Goal: Task Accomplishment & Management: Complete application form

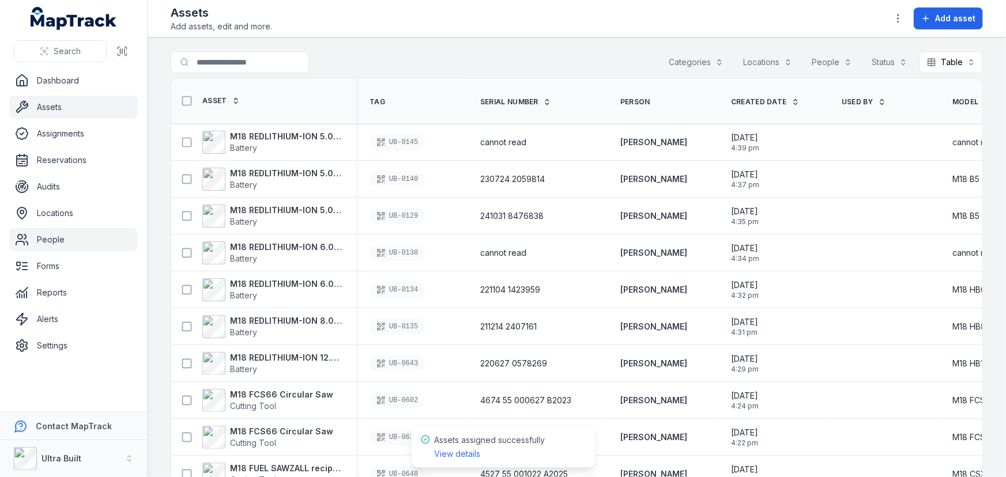
click at [41, 236] on link "People" at bounding box center [73, 239] width 129 height 23
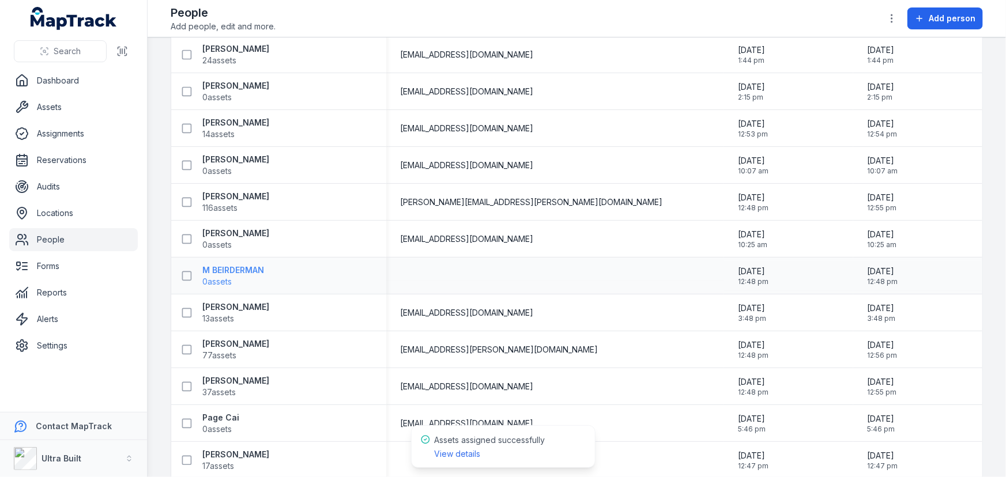
scroll to position [352, 0]
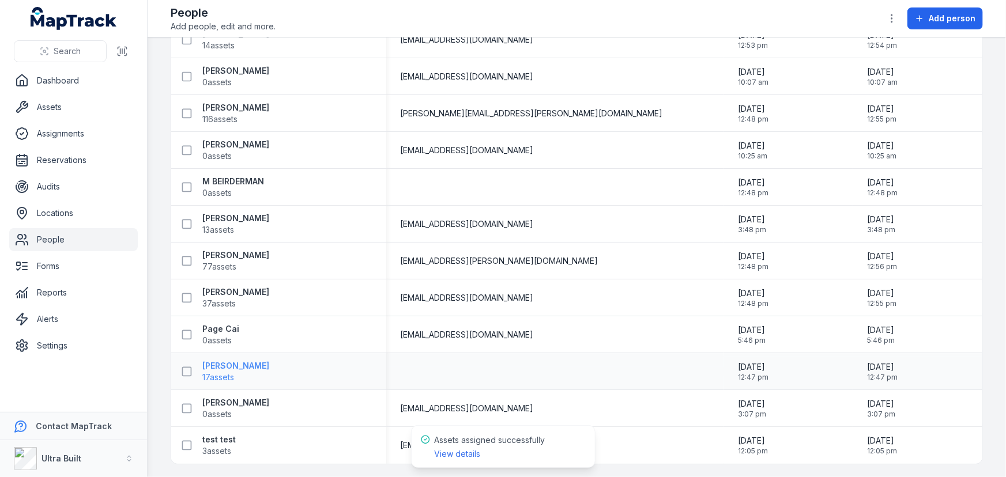
click at [246, 366] on strong "[PERSON_NAME]" at bounding box center [235, 366] width 67 height 12
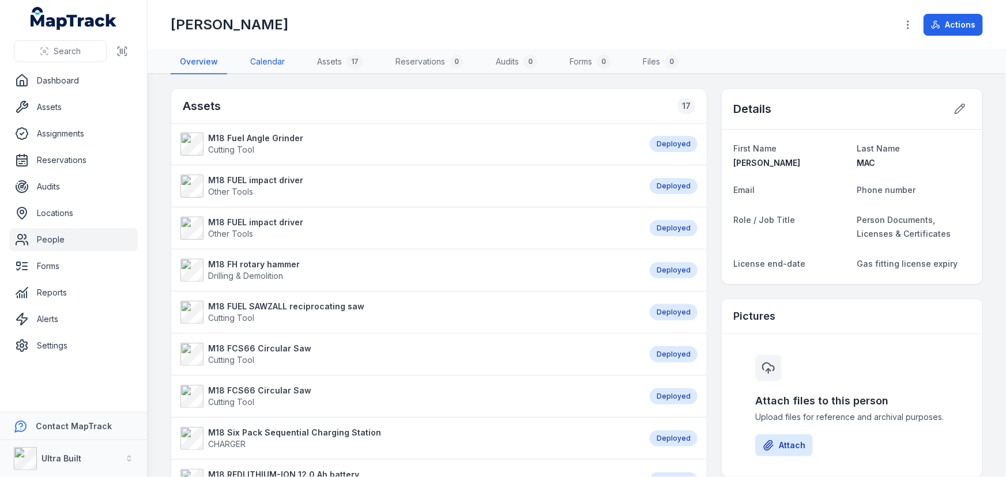
click at [261, 61] on link "Calendar" at bounding box center [267, 62] width 53 height 24
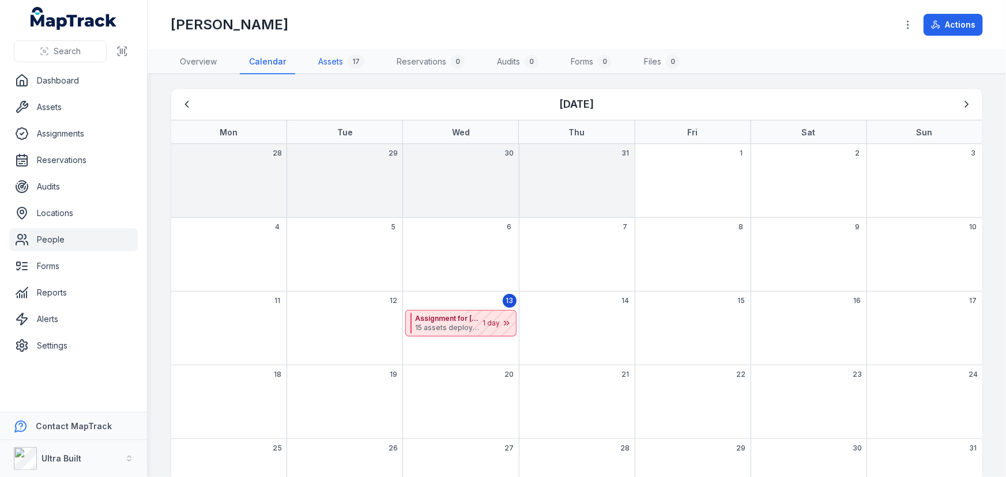
click at [324, 61] on link "Assets 17" at bounding box center [341, 62] width 65 height 24
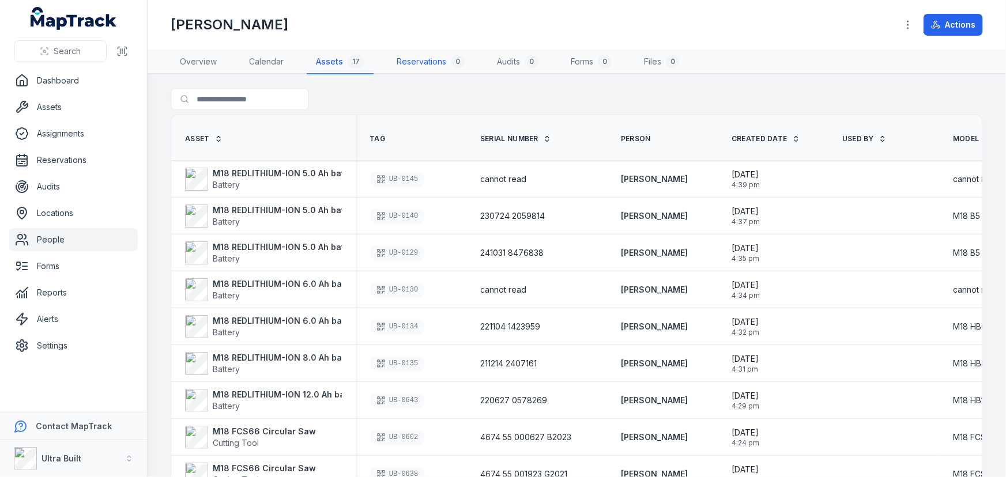
drag, startPoint x: 411, startPoint y: 59, endPoint x: 419, endPoint y: 59, distance: 8.1
click at [412, 59] on link "Reservations 0" at bounding box center [430, 62] width 86 height 24
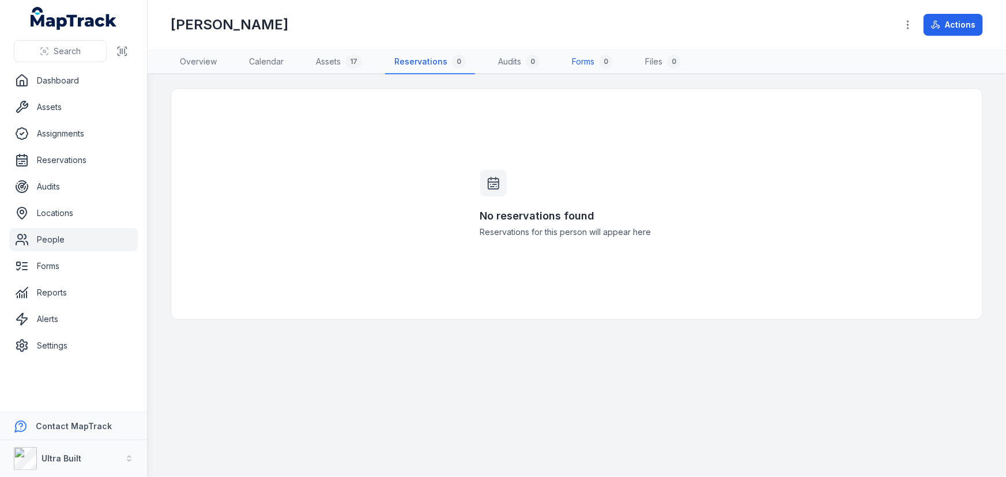
click at [591, 58] on link "Forms 0" at bounding box center [592, 62] width 59 height 24
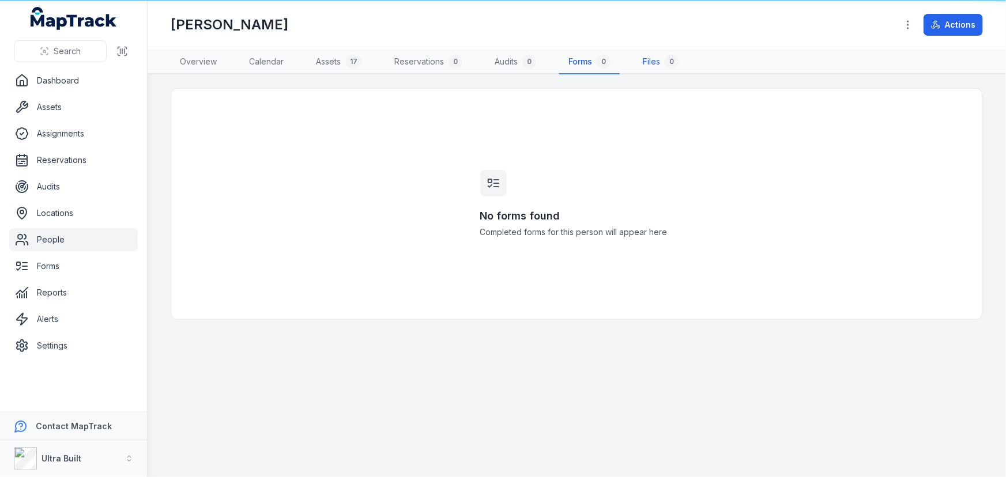
click at [644, 58] on link "Files 0" at bounding box center [660, 62] width 54 height 24
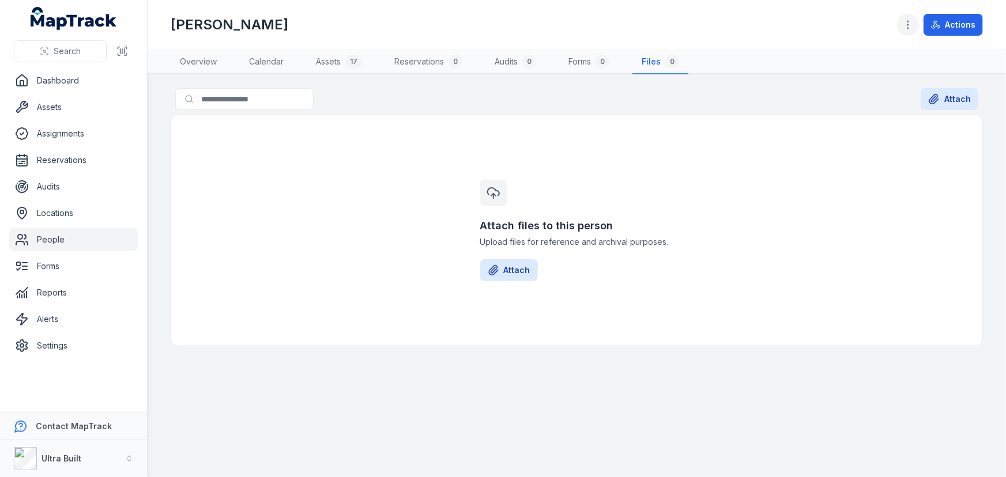
click at [907, 24] on icon "button" at bounding box center [908, 25] width 12 height 12
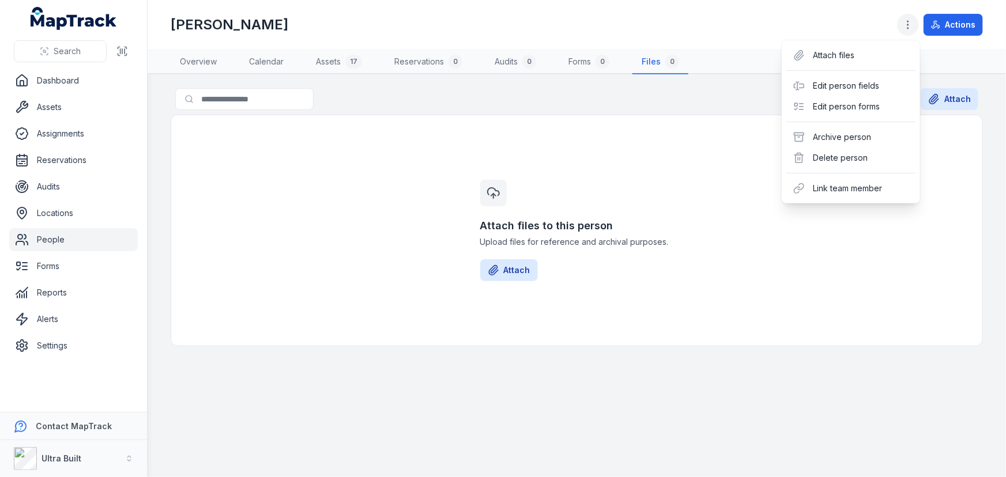
click at [907, 24] on icon "button" at bounding box center [908, 25] width 12 height 12
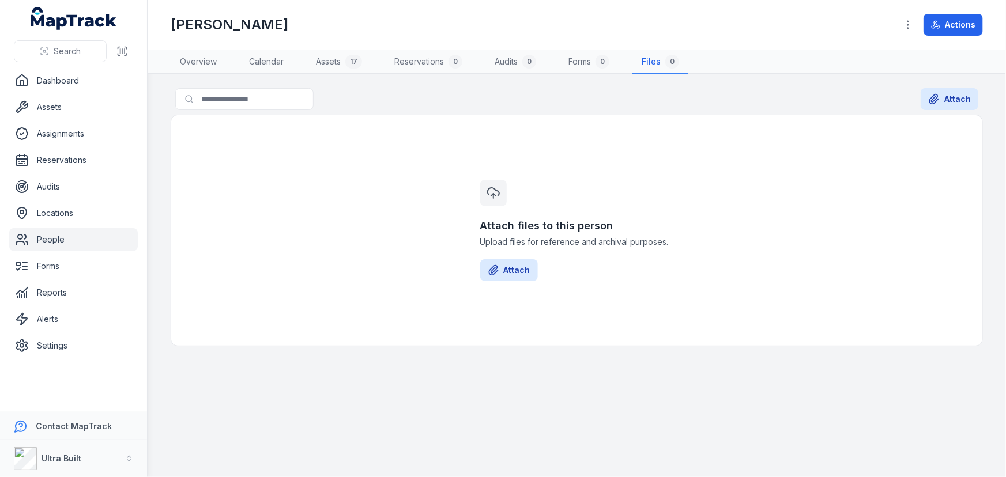
click at [49, 242] on link "People" at bounding box center [73, 239] width 129 height 23
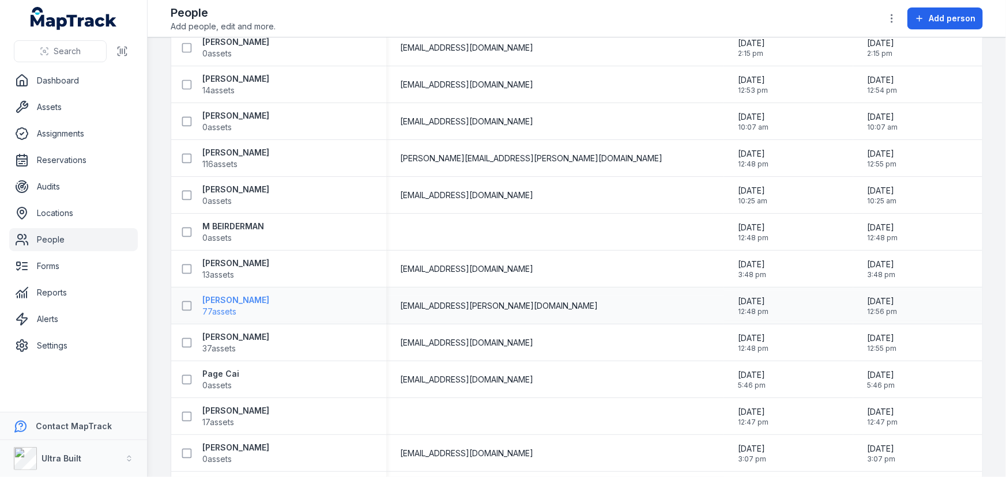
scroll to position [352, 0]
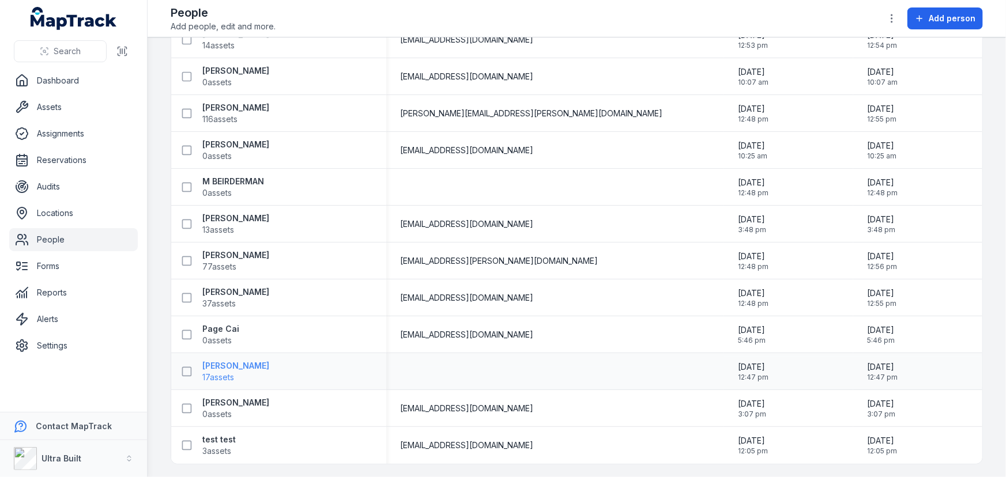
click at [238, 367] on strong "[PERSON_NAME]" at bounding box center [235, 366] width 67 height 12
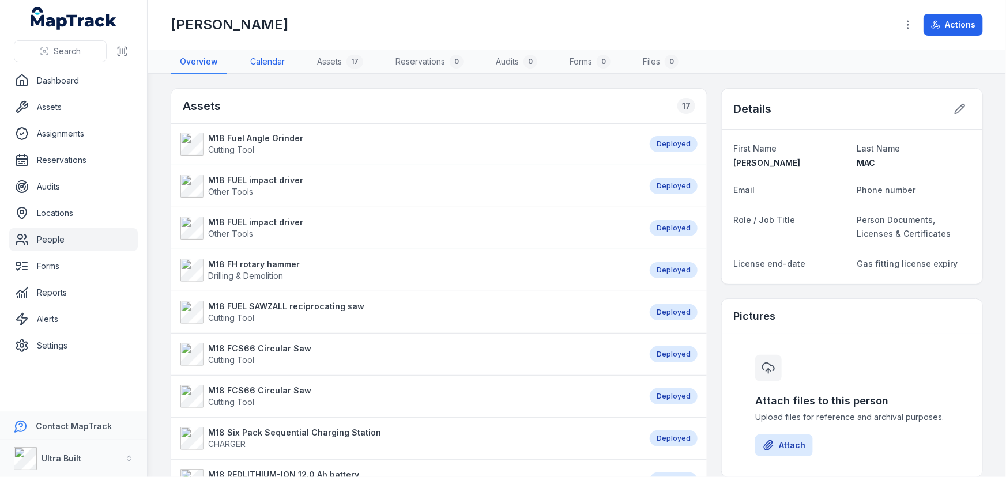
click at [276, 57] on link "Calendar" at bounding box center [267, 62] width 53 height 24
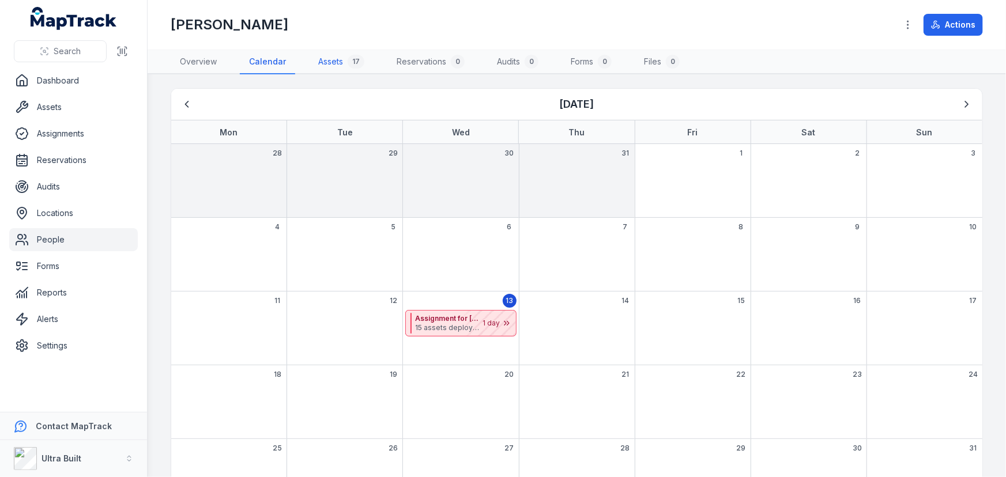
click at [317, 59] on link "Assets 17" at bounding box center [341, 62] width 65 height 24
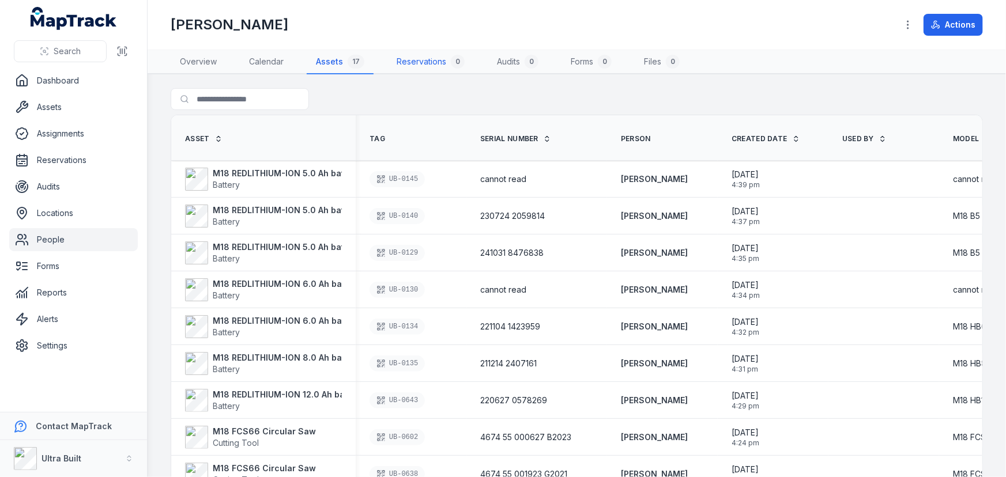
click at [414, 60] on link "Reservations 0" at bounding box center [430, 62] width 86 height 24
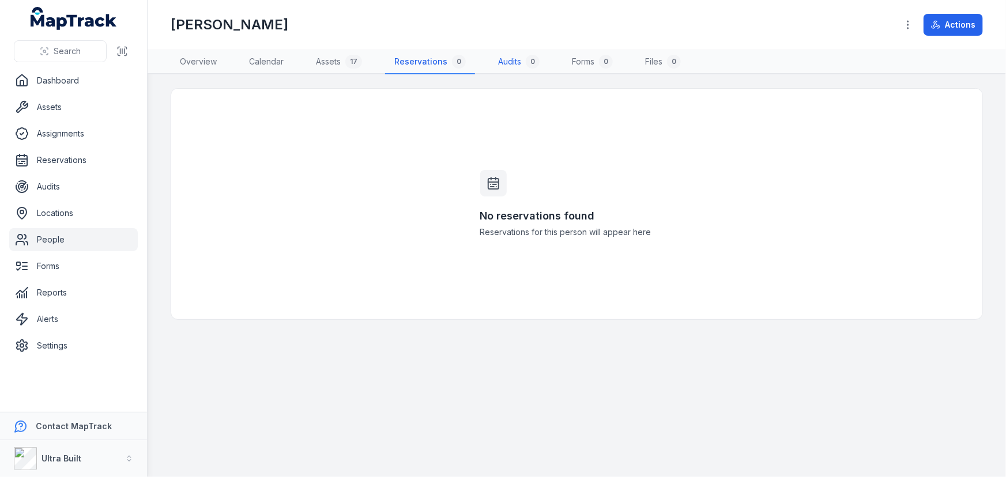
click at [504, 57] on link "Audits 0" at bounding box center [519, 62] width 60 height 24
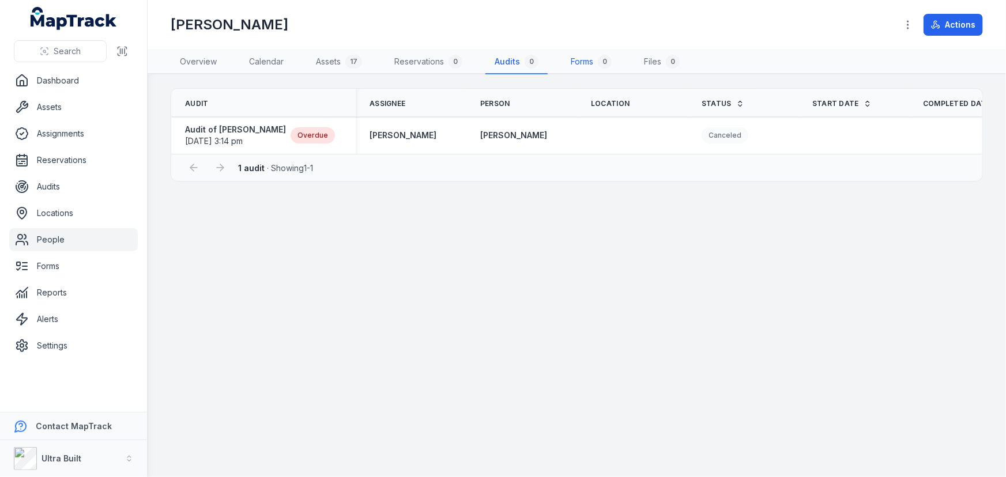
click at [580, 61] on link "Forms 0" at bounding box center [590, 62] width 59 height 24
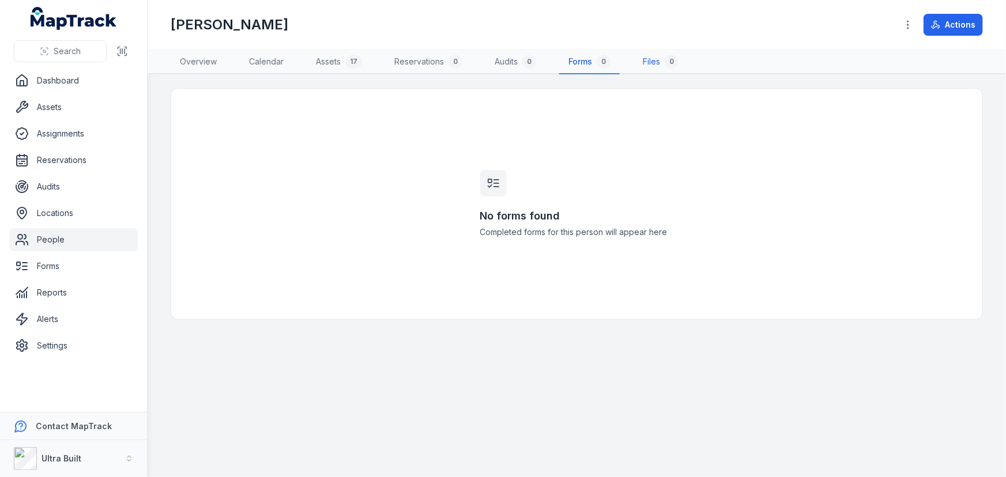
click at [640, 59] on link "Files 0" at bounding box center [660, 62] width 54 height 24
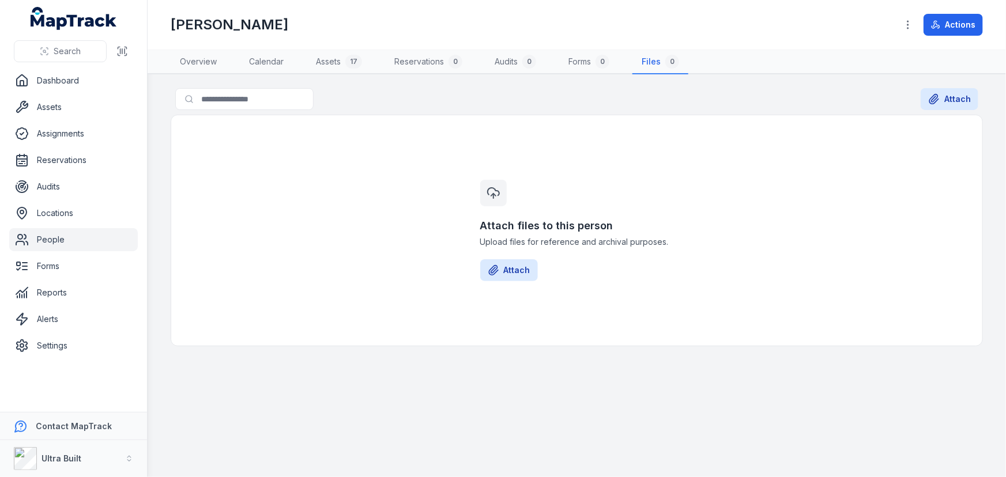
click at [46, 242] on link "People" at bounding box center [73, 239] width 129 height 23
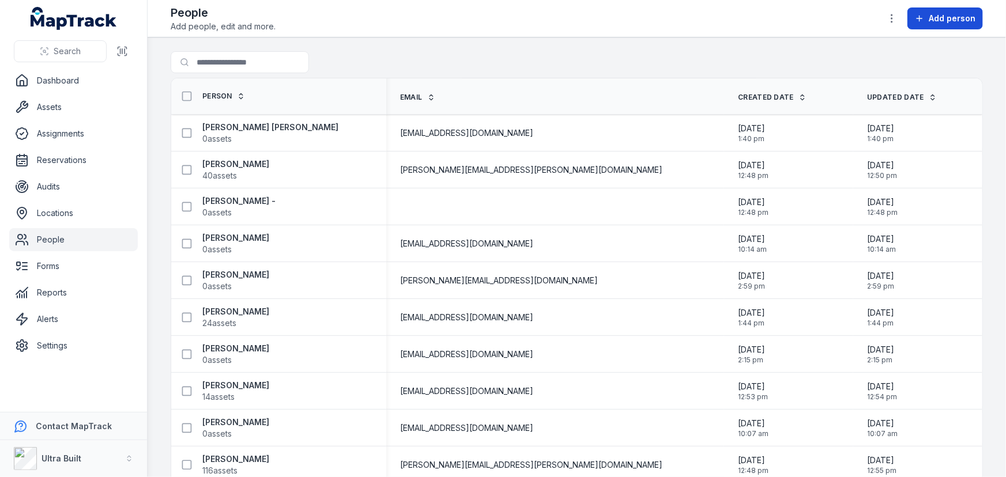
click at [929, 21] on button "Add person" at bounding box center [945, 18] width 76 height 22
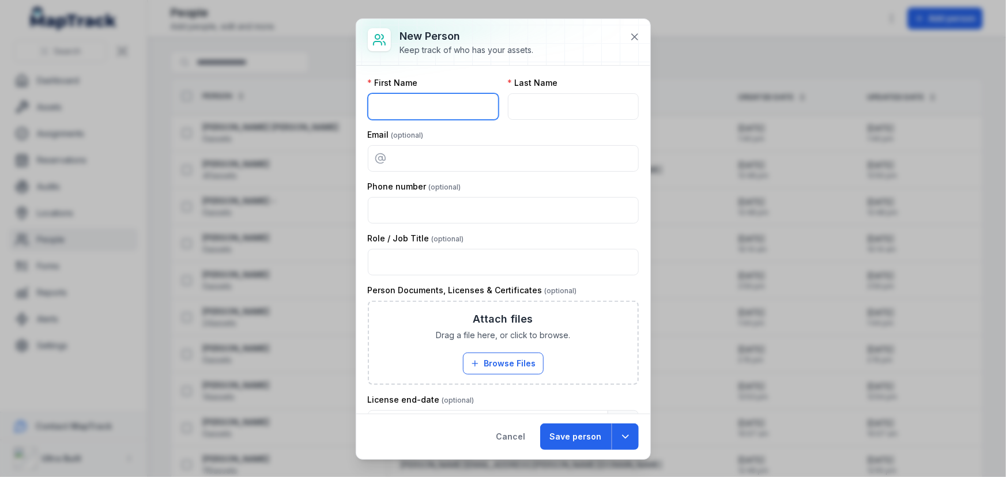
click at [422, 105] on input "text" at bounding box center [433, 106] width 131 height 27
click at [432, 98] on input "text" at bounding box center [433, 106] width 131 height 27
paste input "******"
type input "******"
click at [564, 92] on div "Last Name" at bounding box center [573, 98] width 131 height 43
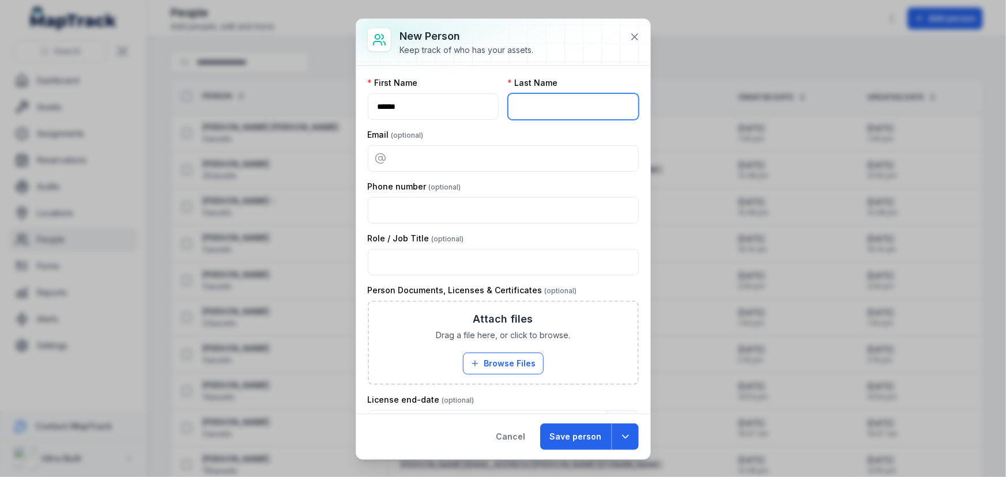
click at [557, 102] on input "text" at bounding box center [573, 106] width 131 height 27
paste input "*********"
type input "*********"
click at [432, 139] on div "Email" at bounding box center [503, 135] width 271 height 12
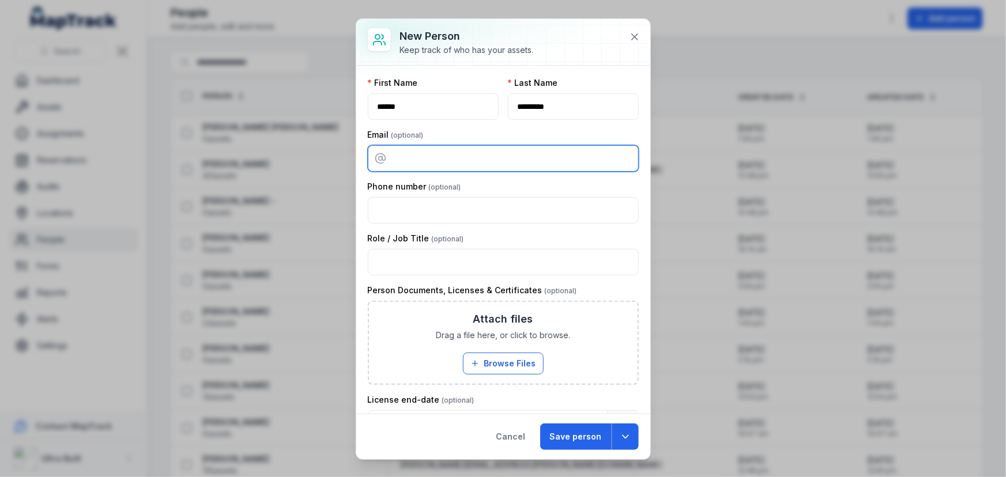
click at [433, 156] on input "email" at bounding box center [503, 158] width 271 height 27
paste input "**********"
type input "**********"
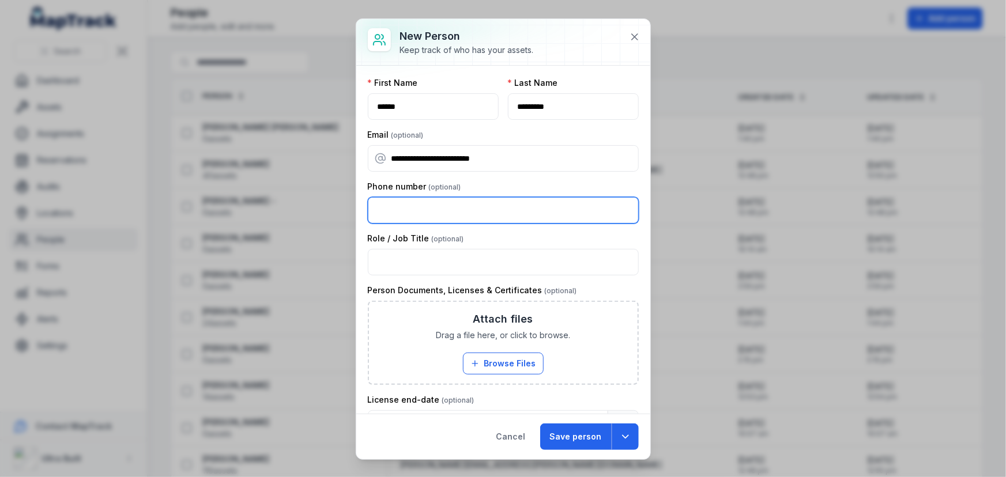
click at [399, 210] on input "number" at bounding box center [503, 210] width 271 height 27
paste input "**********"
type input "**********"
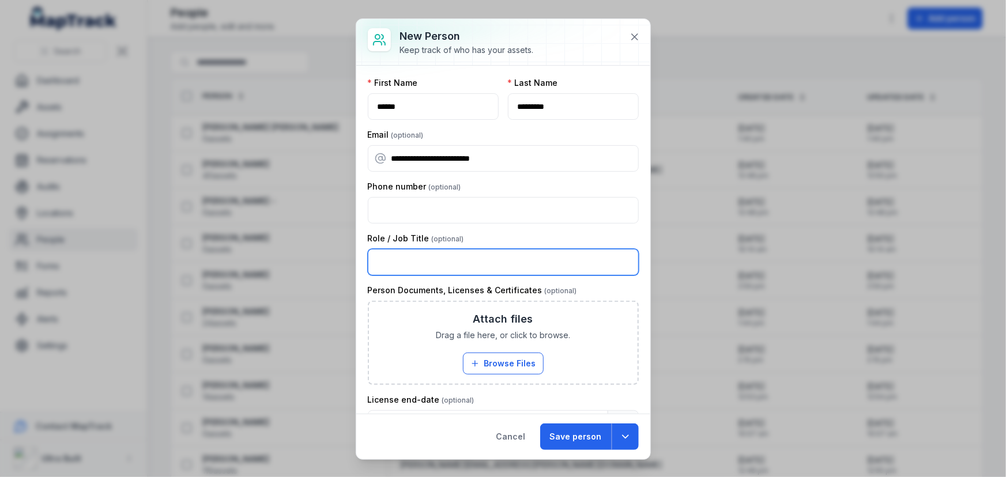
click at [444, 269] on input "text" at bounding box center [503, 262] width 271 height 27
paste input "*********"
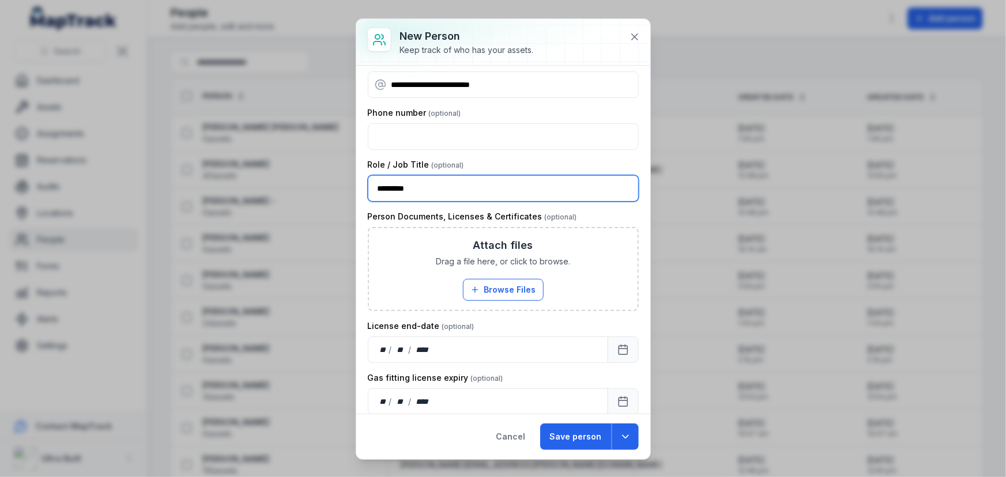
scroll to position [85, 0]
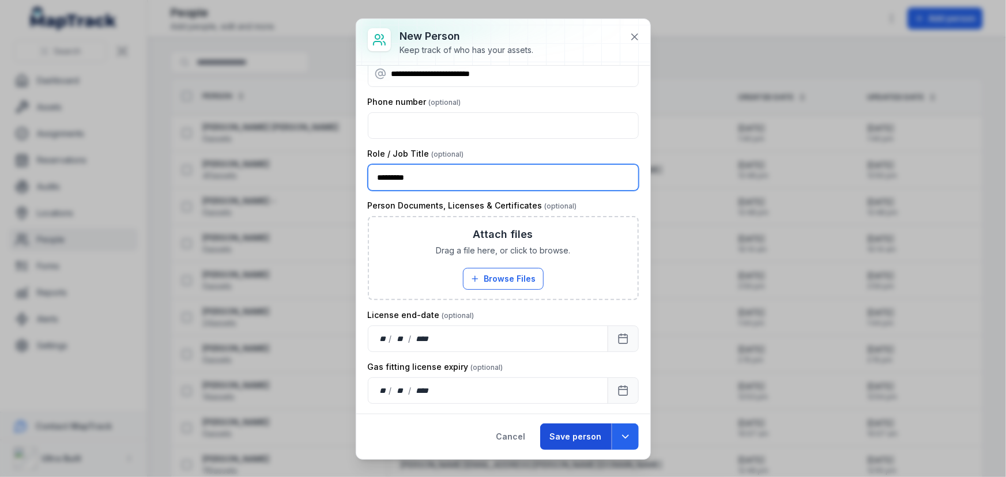
type input "*********"
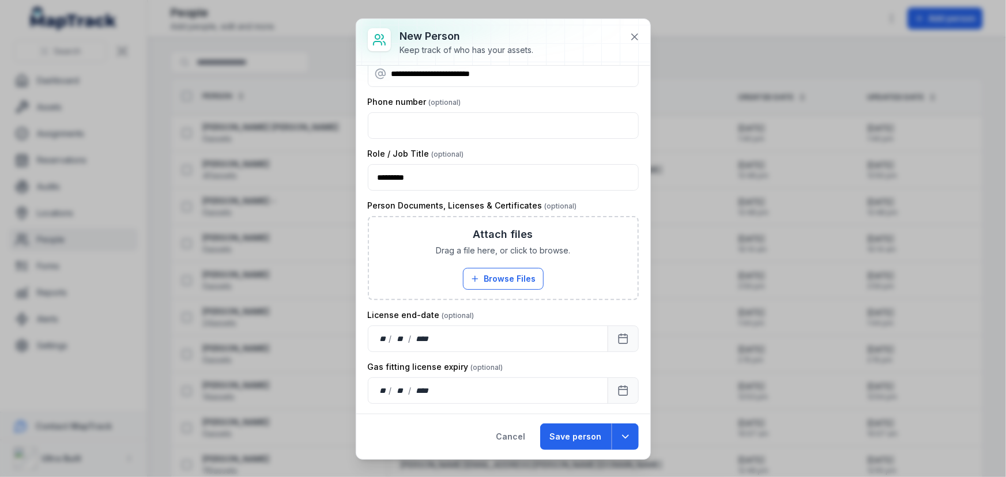
click at [586, 435] on button "Save person" at bounding box center [575, 437] width 71 height 27
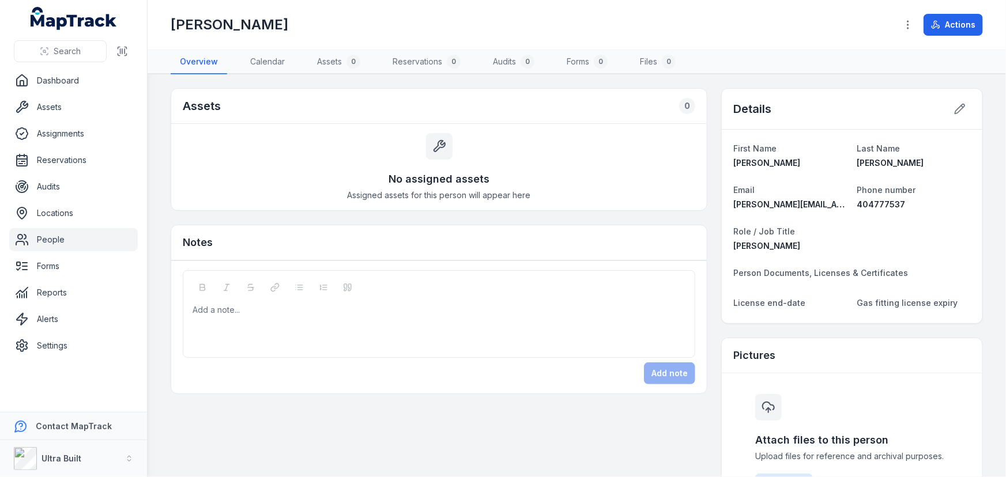
click at [52, 242] on link "People" at bounding box center [73, 239] width 129 height 23
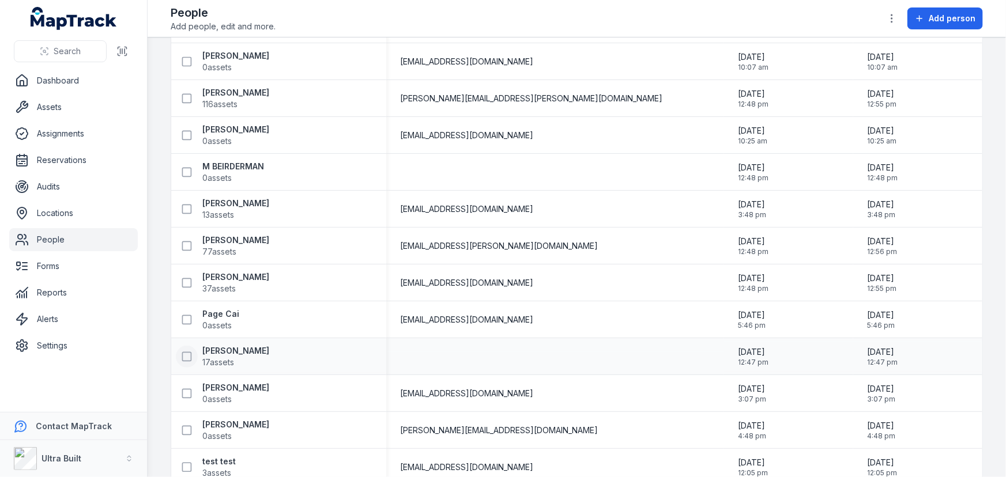
scroll to position [388, 0]
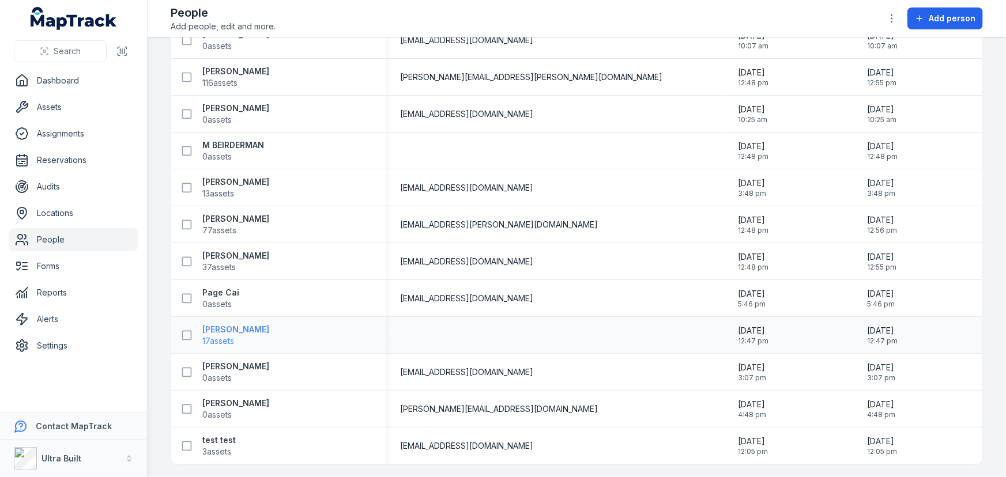
click at [209, 331] on strong "[PERSON_NAME]" at bounding box center [235, 330] width 67 height 12
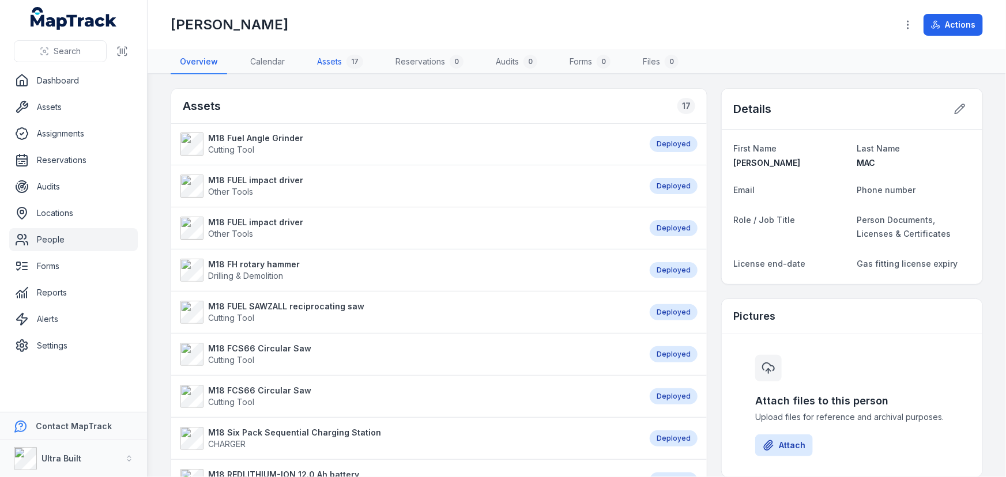
click at [317, 59] on link "Assets 17" at bounding box center [340, 62] width 65 height 24
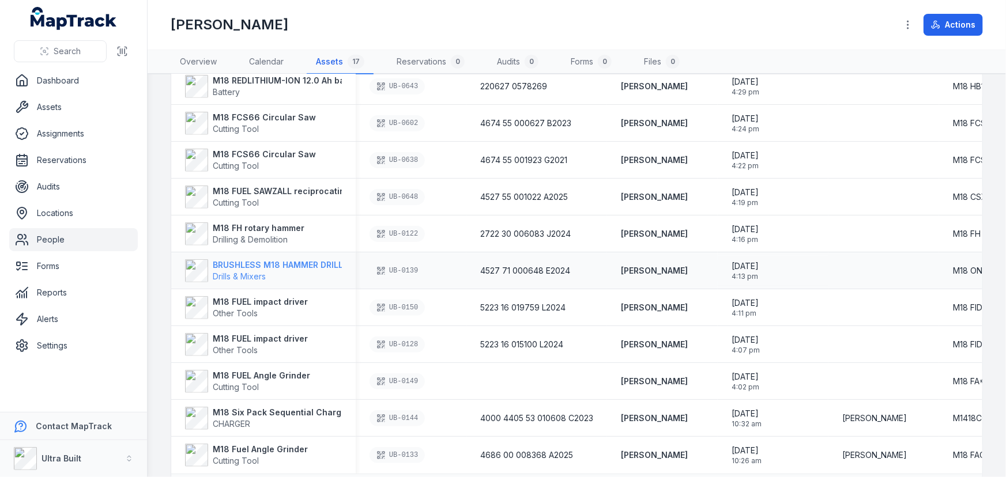
scroll to position [354, 0]
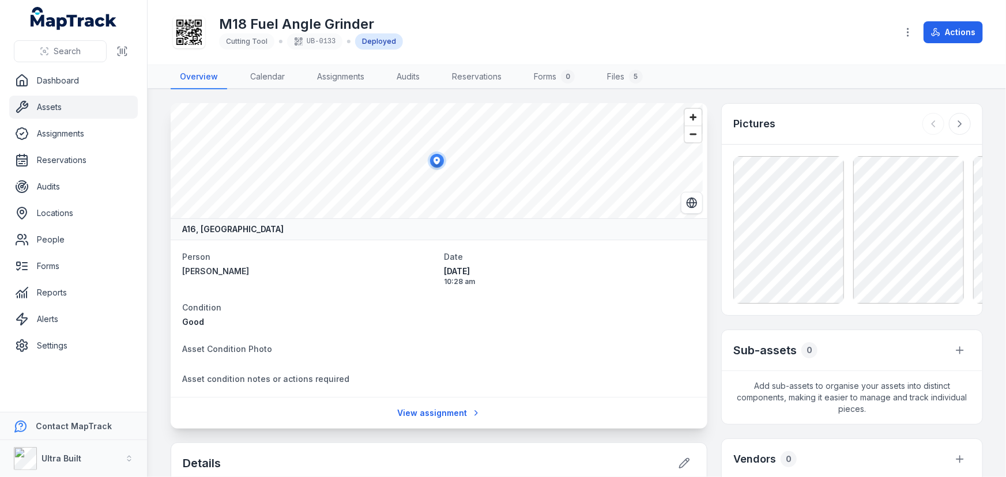
click at [54, 108] on link "Assets" at bounding box center [73, 107] width 129 height 23
click at [52, 243] on link "People" at bounding box center [73, 239] width 129 height 23
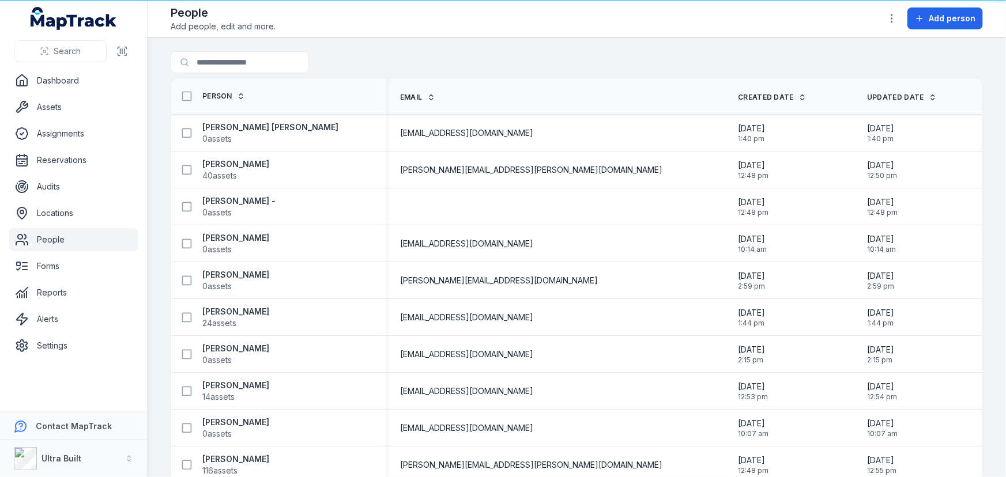
click at [52, 242] on link "People" at bounding box center [73, 239] width 129 height 23
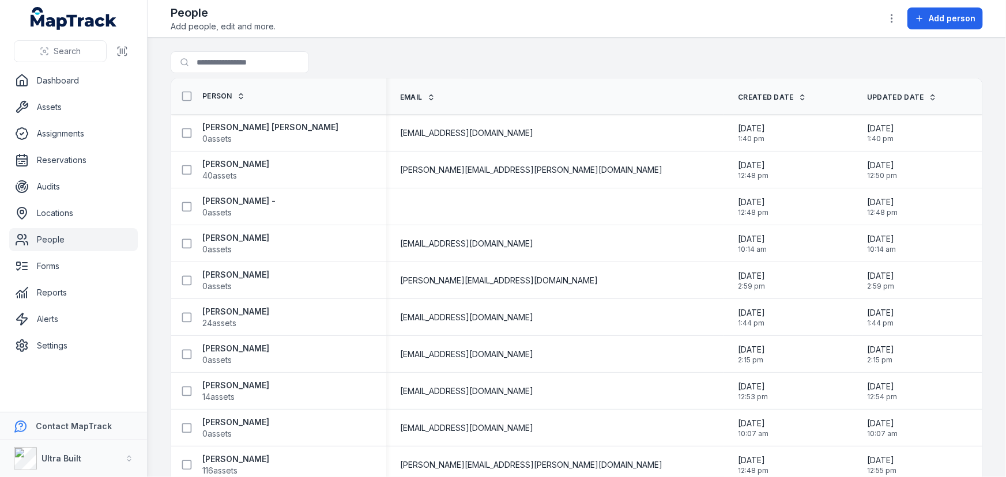
click at [52, 242] on link "People" at bounding box center [73, 239] width 129 height 23
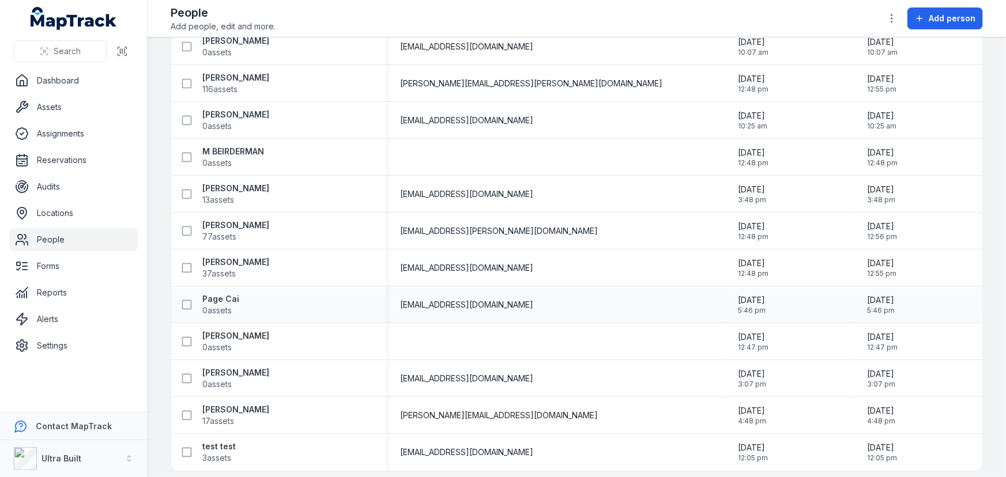
scroll to position [388, 0]
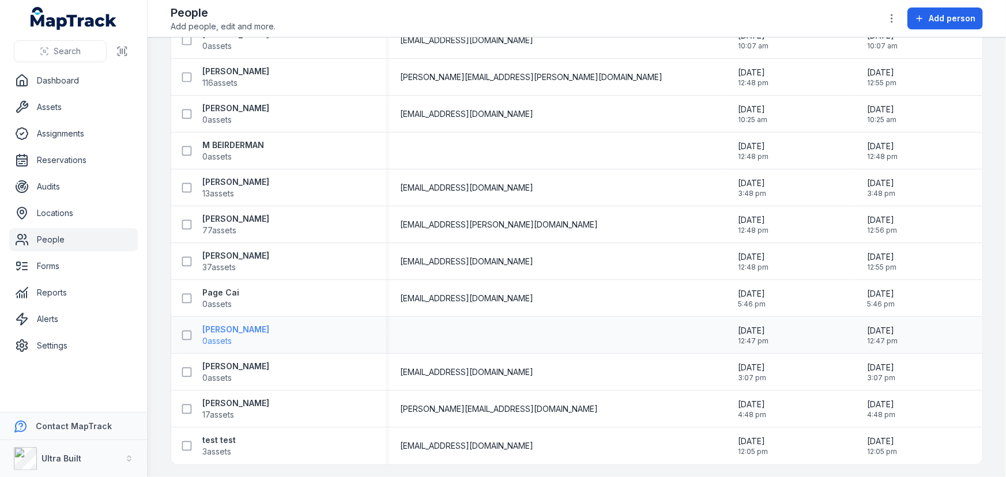
click at [232, 329] on strong "[PERSON_NAME]" at bounding box center [235, 330] width 67 height 12
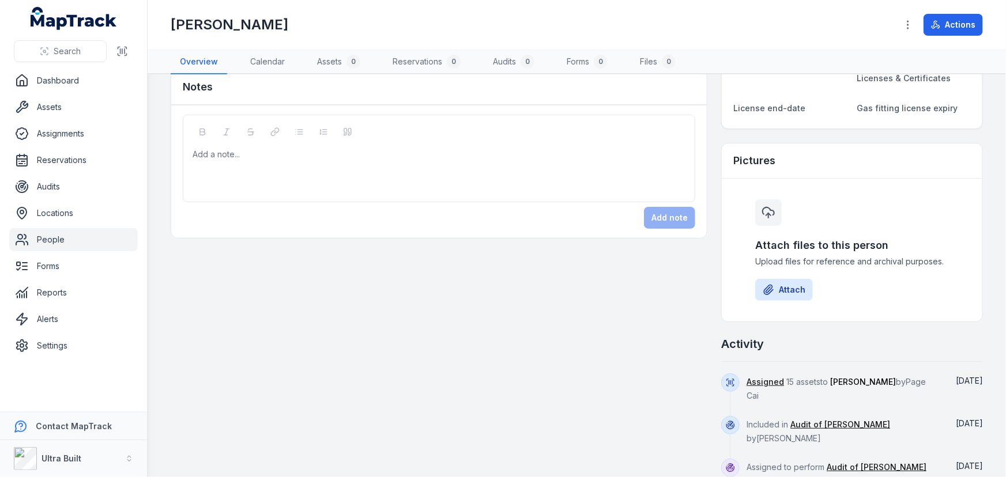
scroll to position [157, 0]
click at [65, 236] on link "People" at bounding box center [73, 239] width 129 height 23
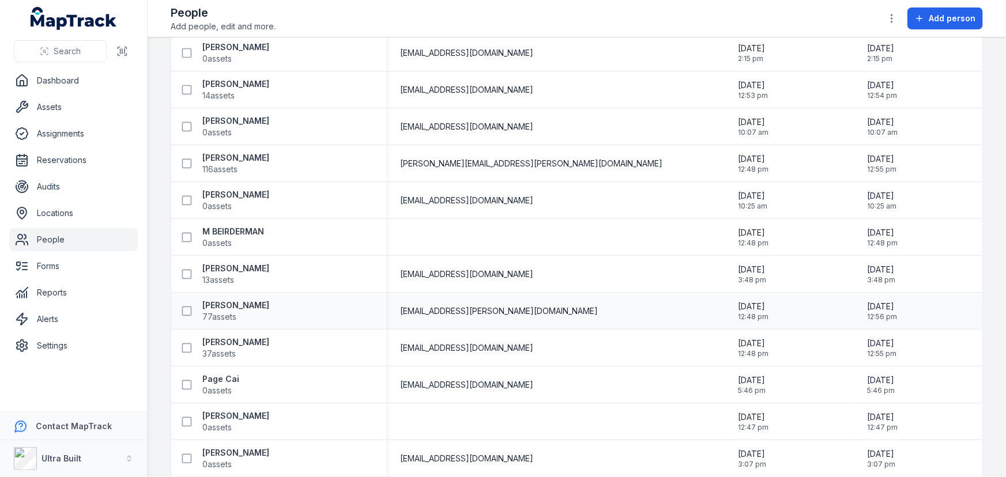
scroll to position [388, 0]
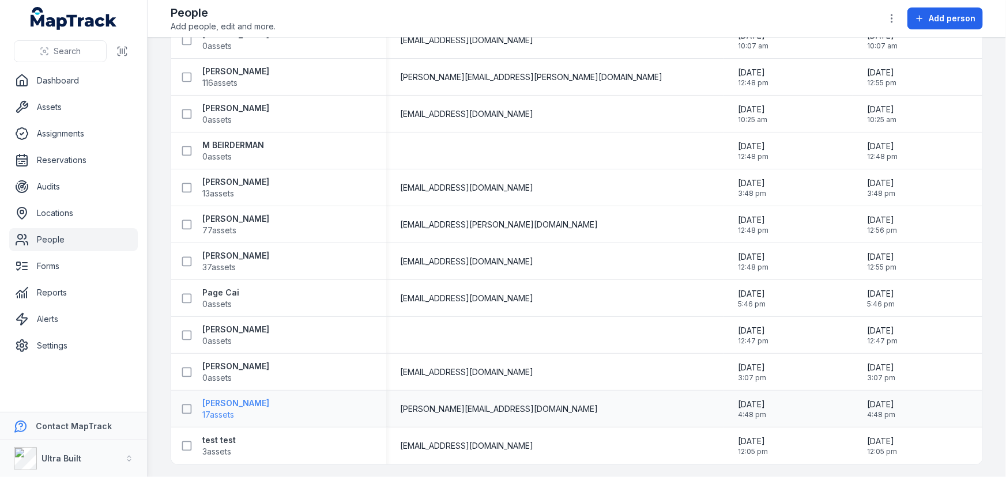
click at [264, 403] on strong "Thomas McCormack" at bounding box center [235, 404] width 67 height 12
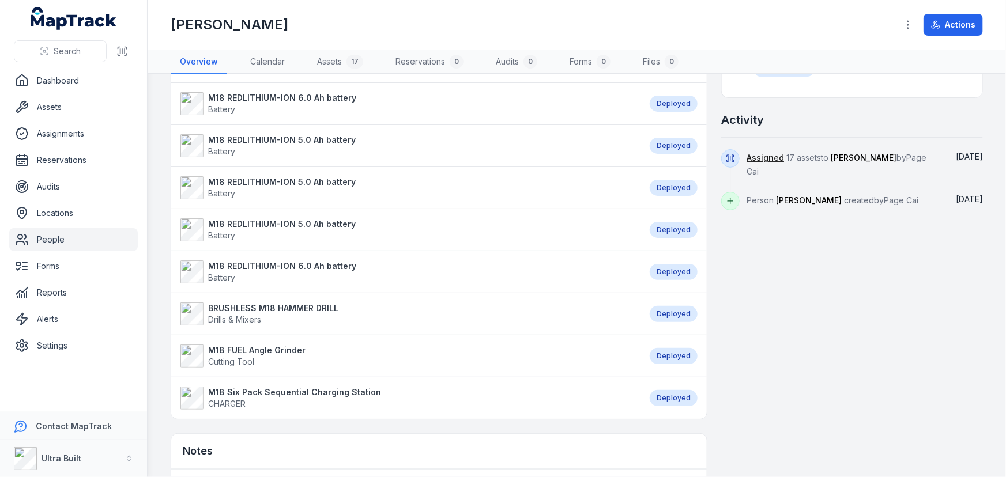
scroll to position [367, 0]
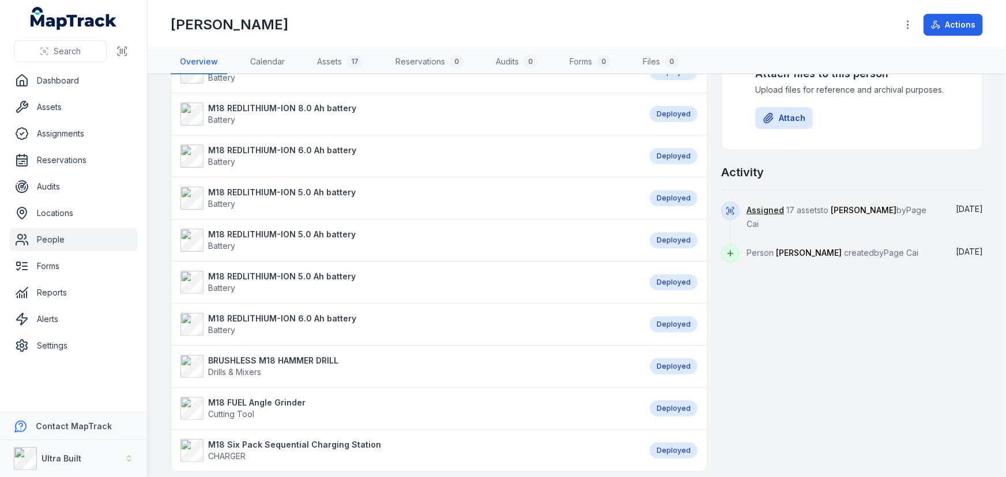
click at [244, 153] on strong "M18 REDLITHIUM-ION 6.0 Ah battery" at bounding box center [282, 151] width 148 height 12
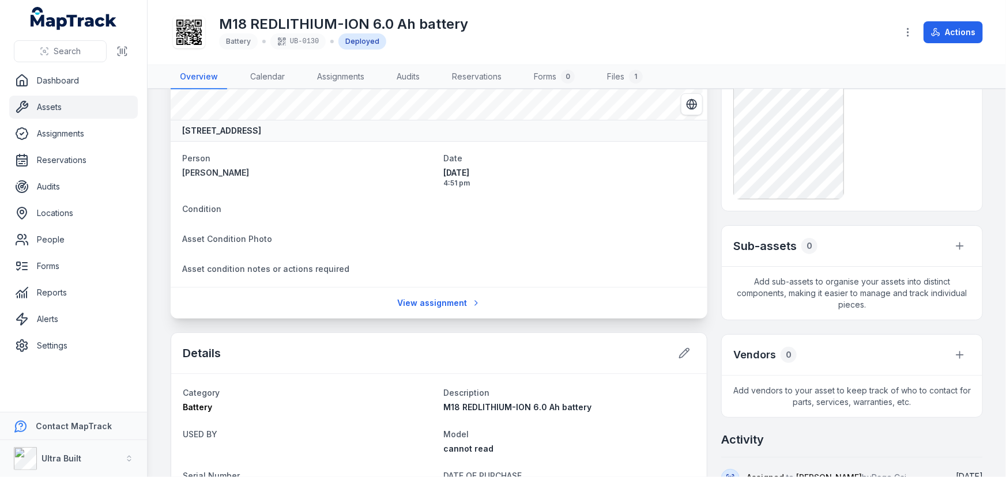
scroll to position [262, 0]
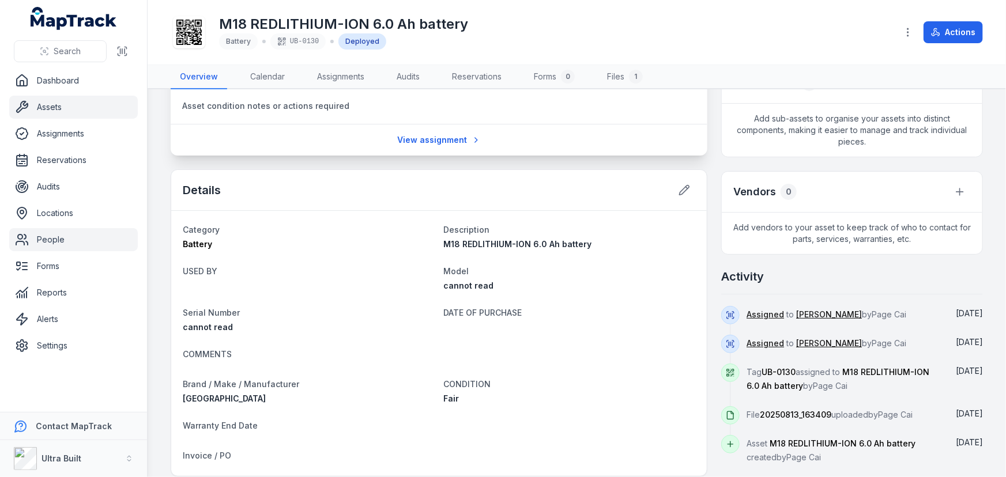
click at [52, 236] on link "People" at bounding box center [73, 239] width 129 height 23
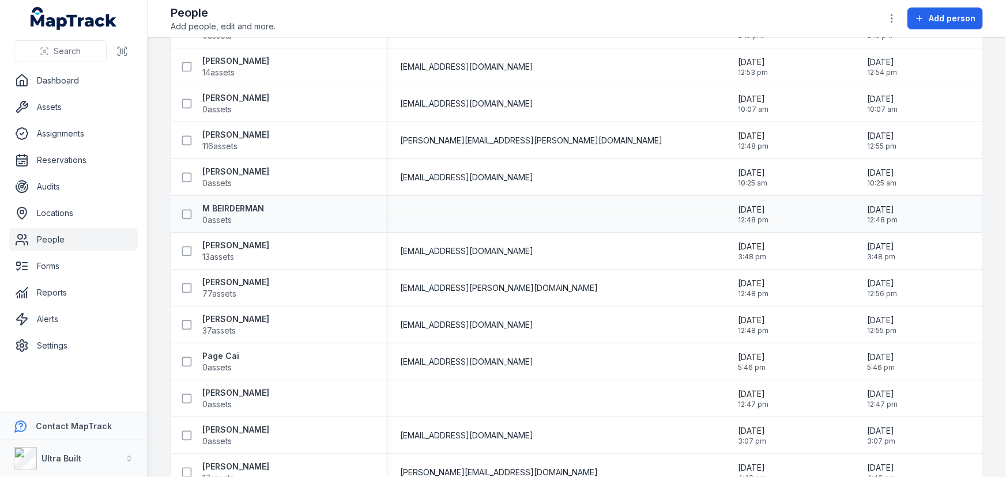
scroll to position [388, 0]
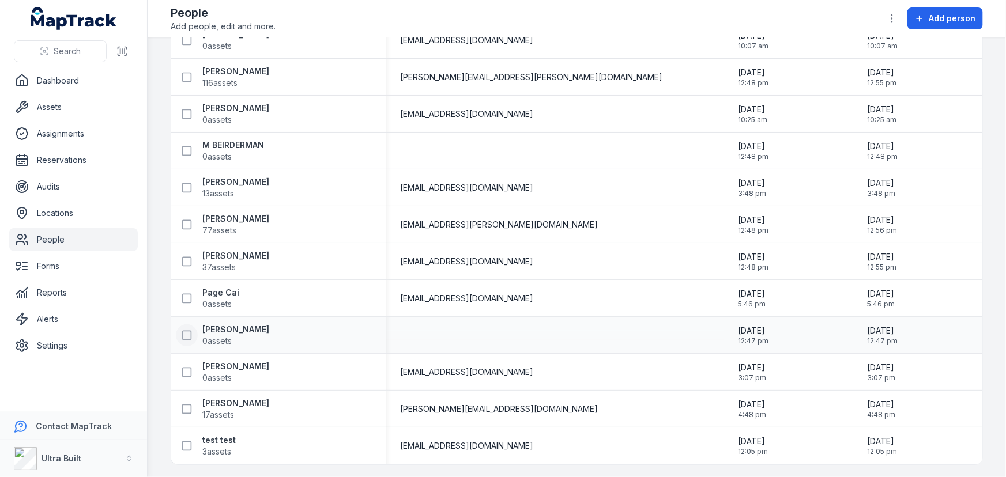
click at [186, 333] on icon at bounding box center [187, 336] width 12 height 12
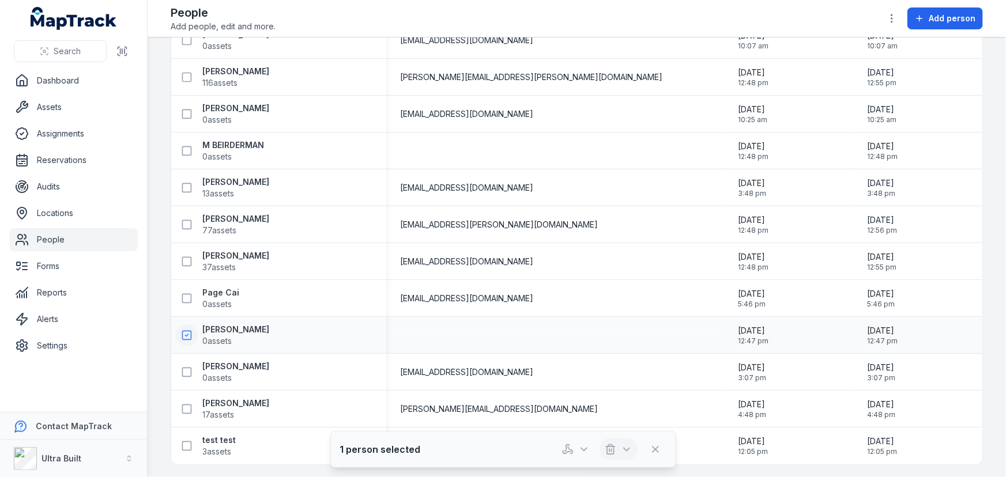
click at [612, 450] on icon "button" at bounding box center [611, 450] width 12 height 12
click at [599, 402] on div "Delete" at bounding box center [618, 398] width 129 height 21
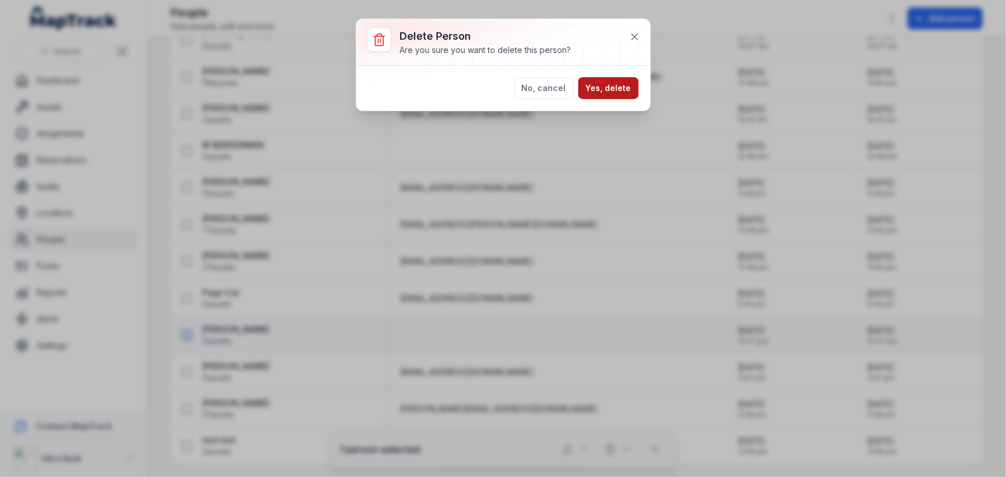
click at [599, 86] on button "Yes, delete" at bounding box center [608, 88] width 61 height 22
